Goal: Task Accomplishment & Management: Use online tool/utility

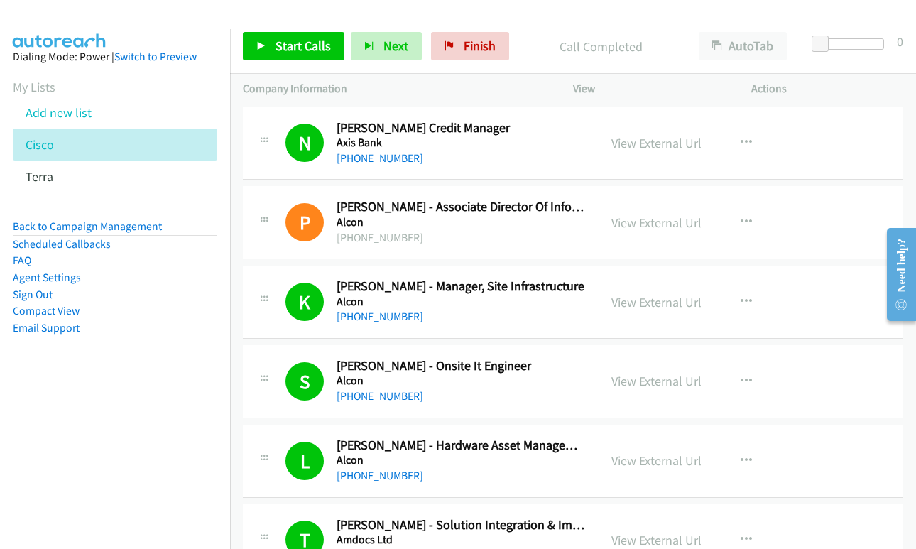
scroll to position [2131, 0]
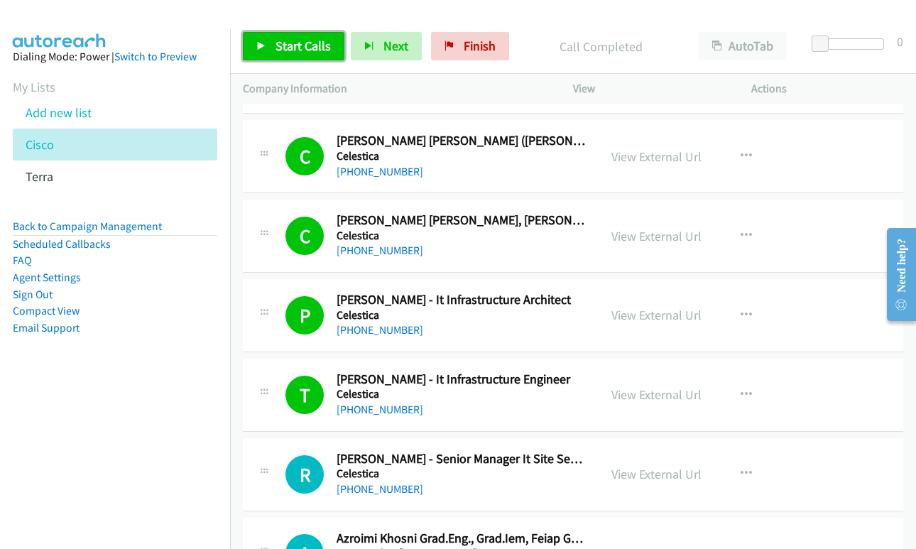
click at [294, 39] on span "Start Calls" at bounding box center [303, 46] width 55 height 16
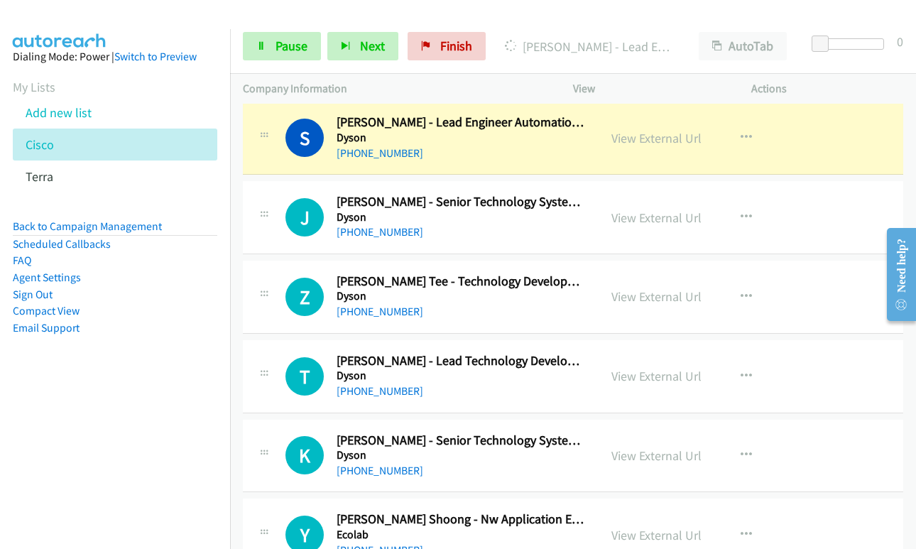
scroll to position [2629, 0]
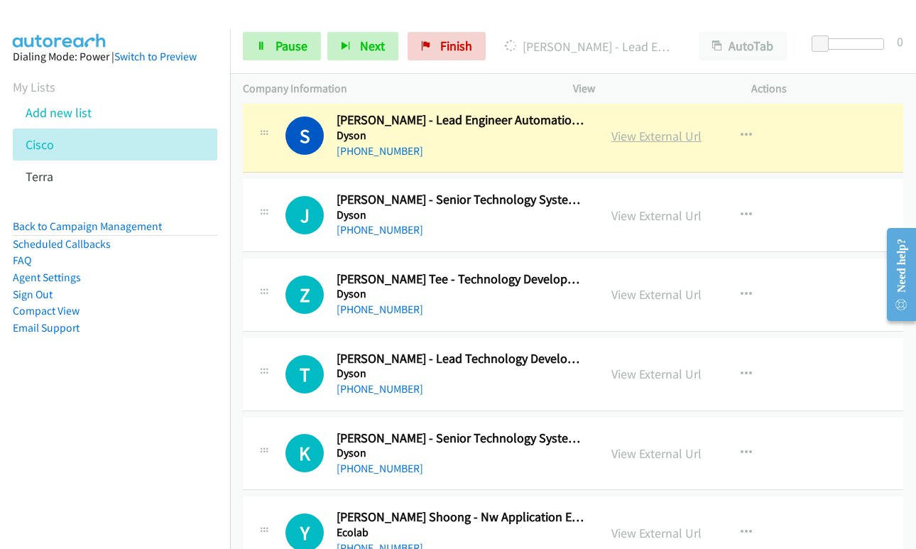
click at [651, 136] on link "View External Url" at bounding box center [657, 136] width 90 height 16
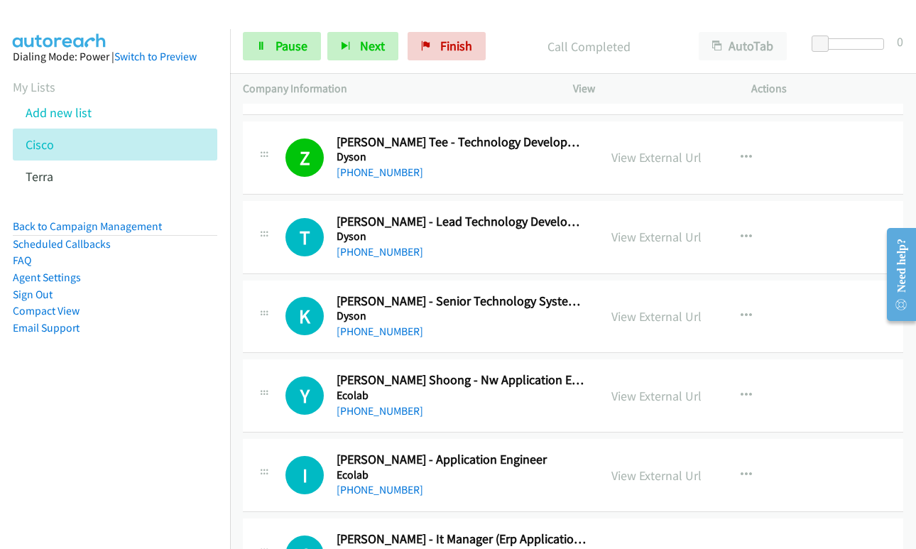
scroll to position [2771, 0]
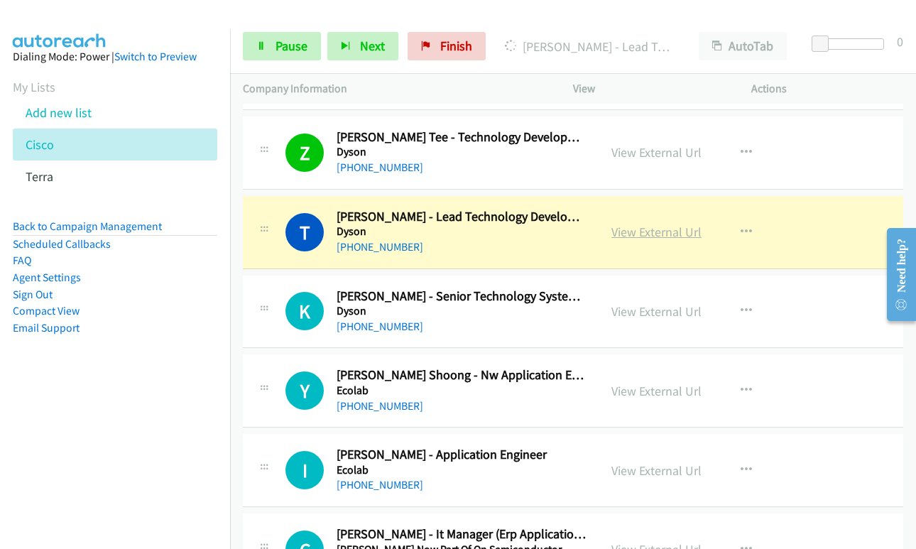
click at [666, 232] on link "View External Url" at bounding box center [657, 232] width 90 height 16
click at [282, 48] on span "Pause" at bounding box center [292, 46] width 32 height 16
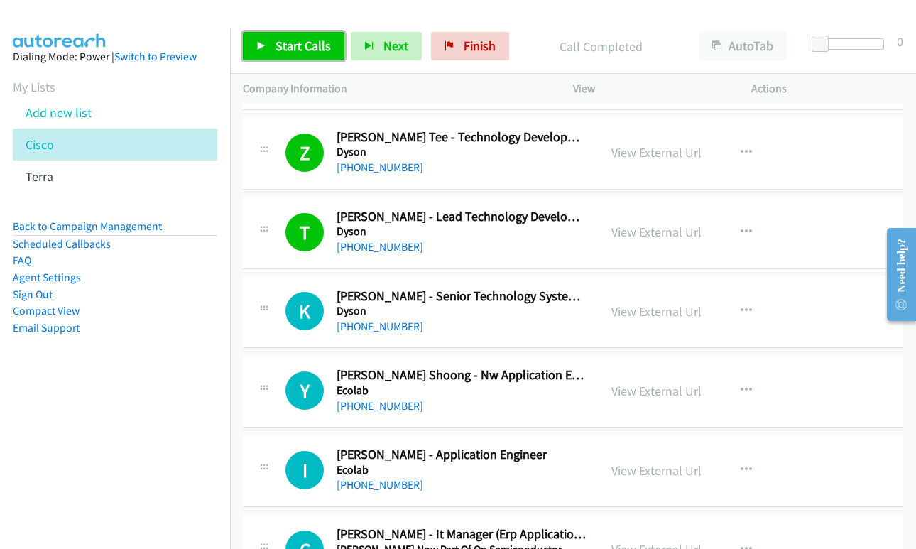
click at [282, 41] on span "Start Calls" at bounding box center [303, 46] width 55 height 16
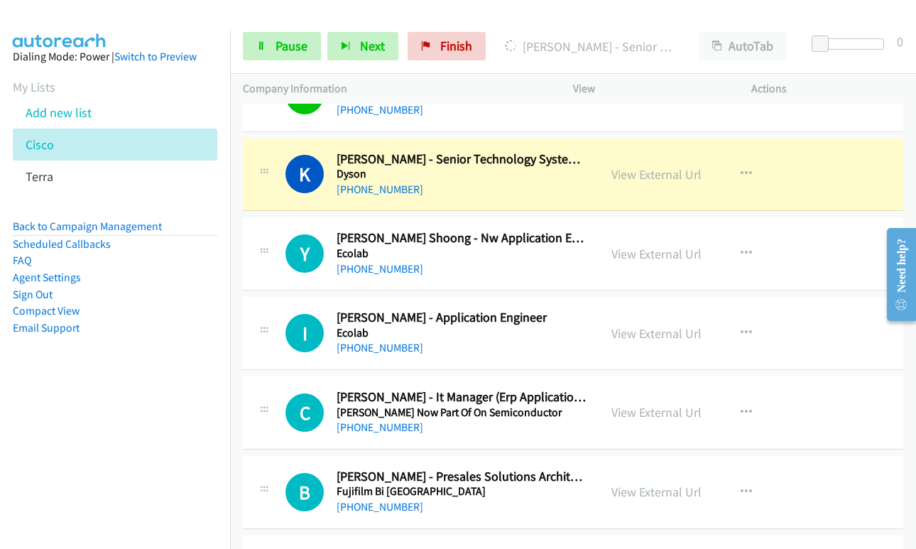
scroll to position [2842, 0]
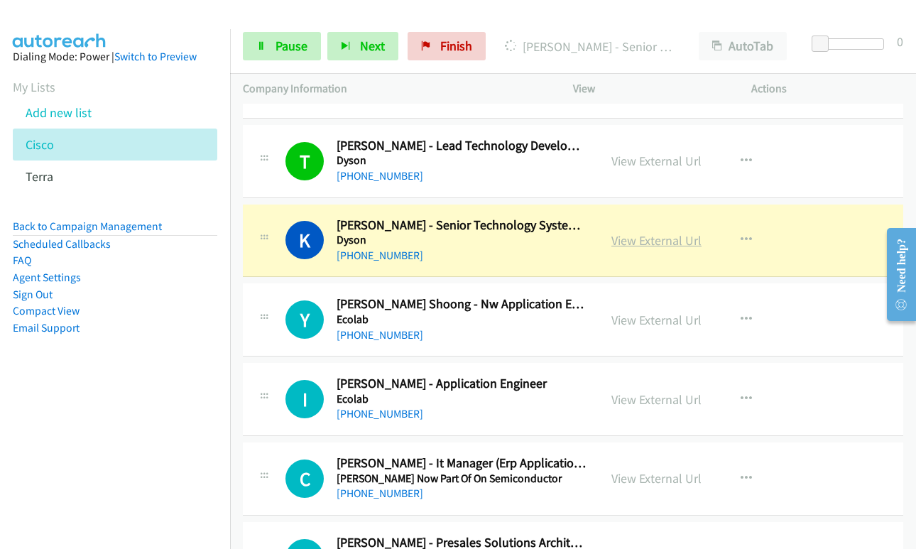
click at [631, 241] on link "View External Url" at bounding box center [657, 240] width 90 height 16
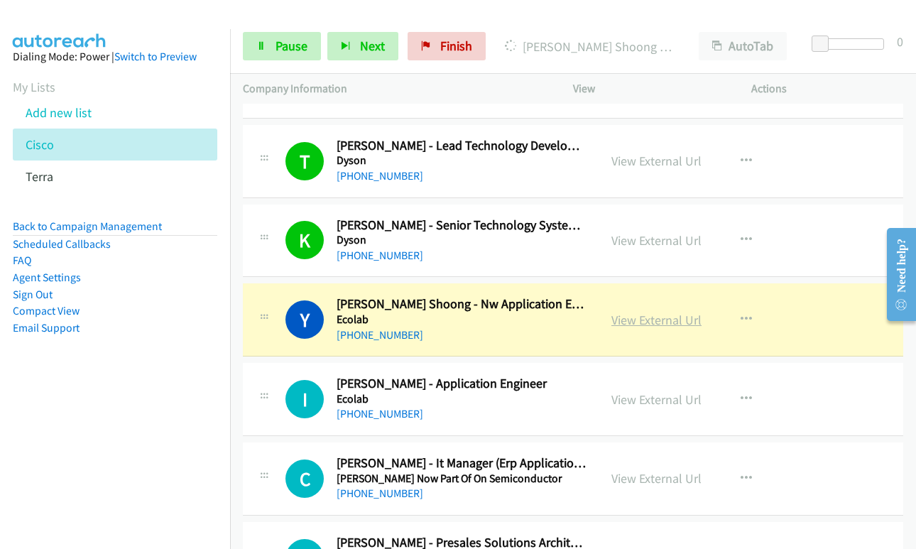
click at [634, 325] on link "View External Url" at bounding box center [657, 320] width 90 height 16
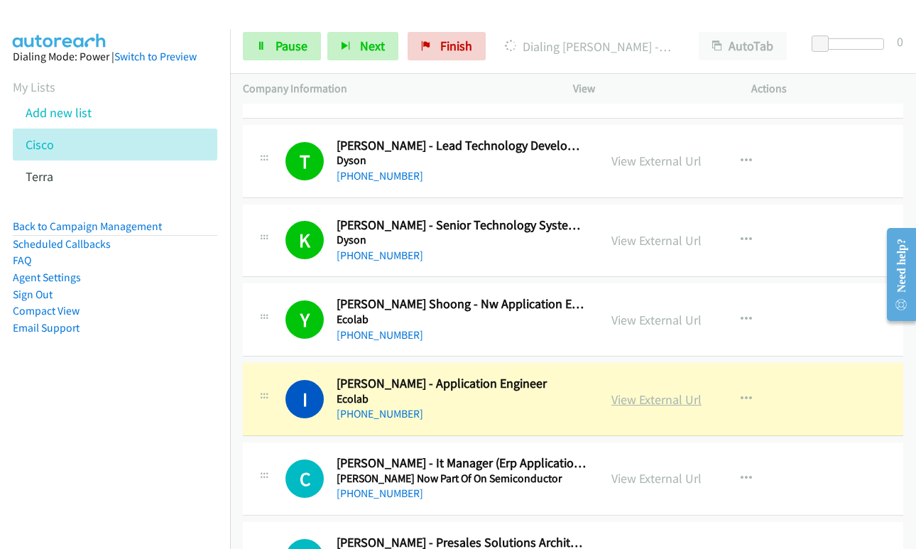
click at [651, 401] on link "View External Url" at bounding box center [657, 399] width 90 height 16
click at [284, 46] on span "Pause" at bounding box center [292, 46] width 32 height 16
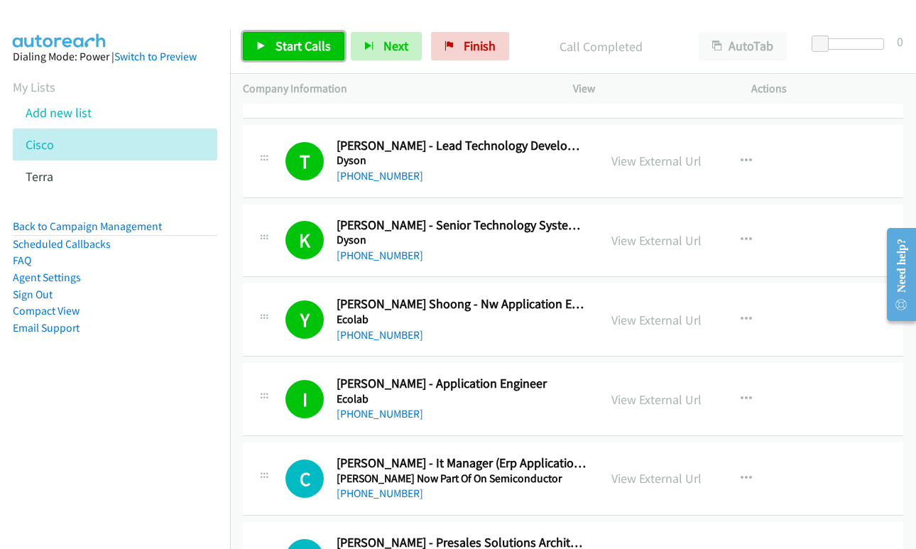
click at [301, 45] on span "Start Calls" at bounding box center [303, 46] width 55 height 16
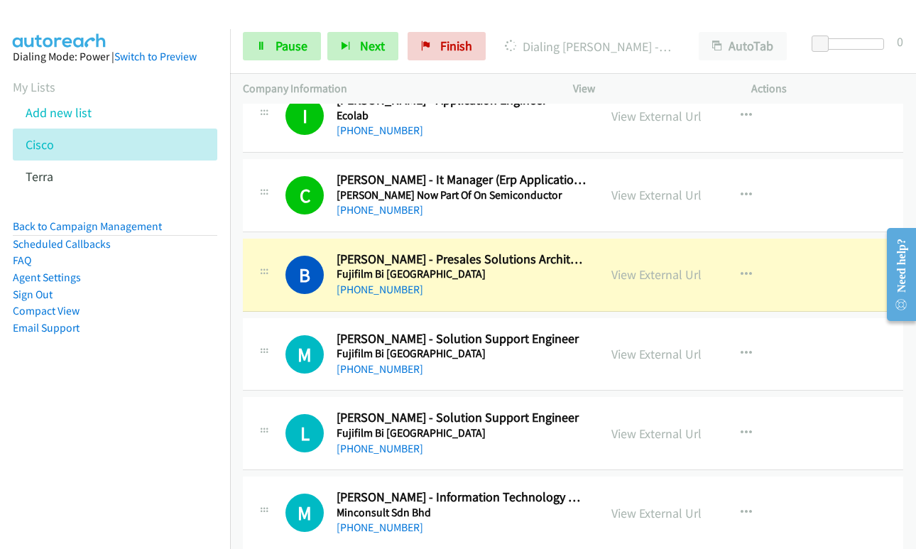
scroll to position [3126, 0]
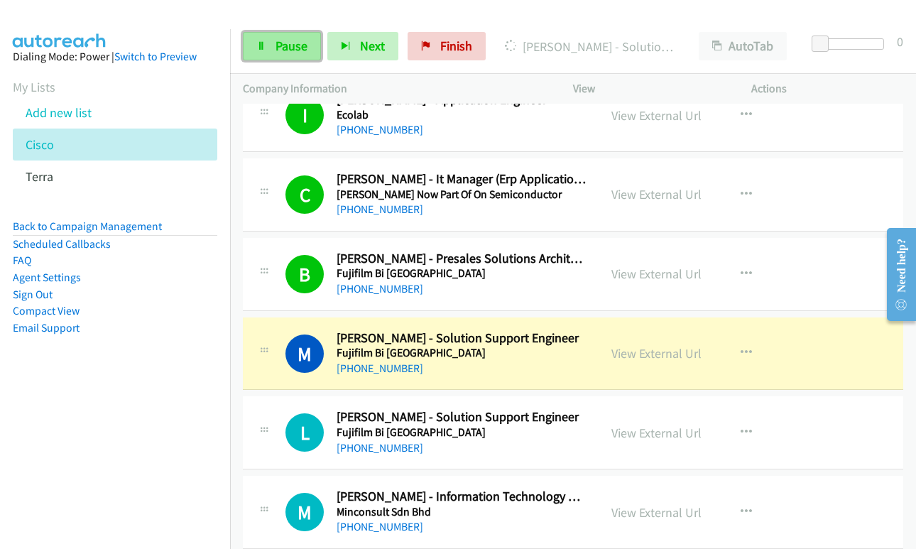
click at [288, 53] on span "Pause" at bounding box center [292, 46] width 32 height 16
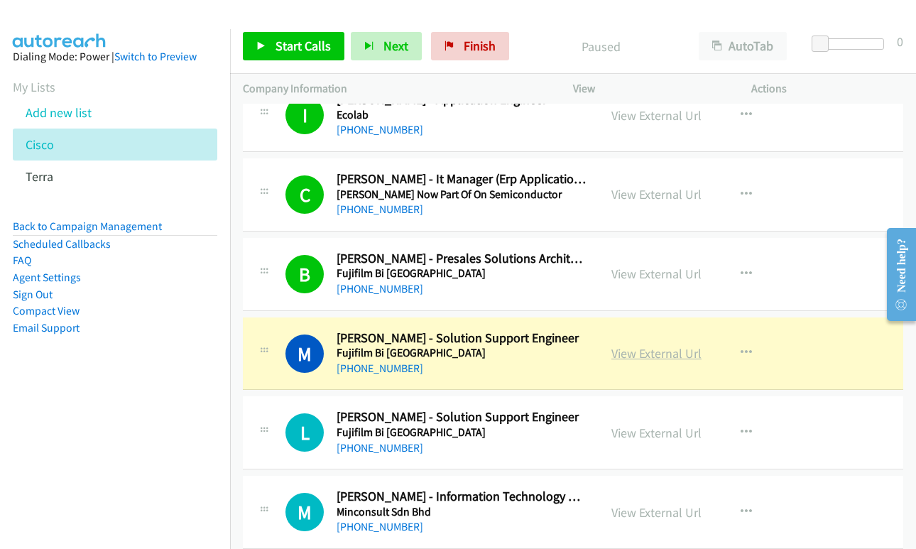
click at [646, 353] on link "View External Url" at bounding box center [657, 353] width 90 height 16
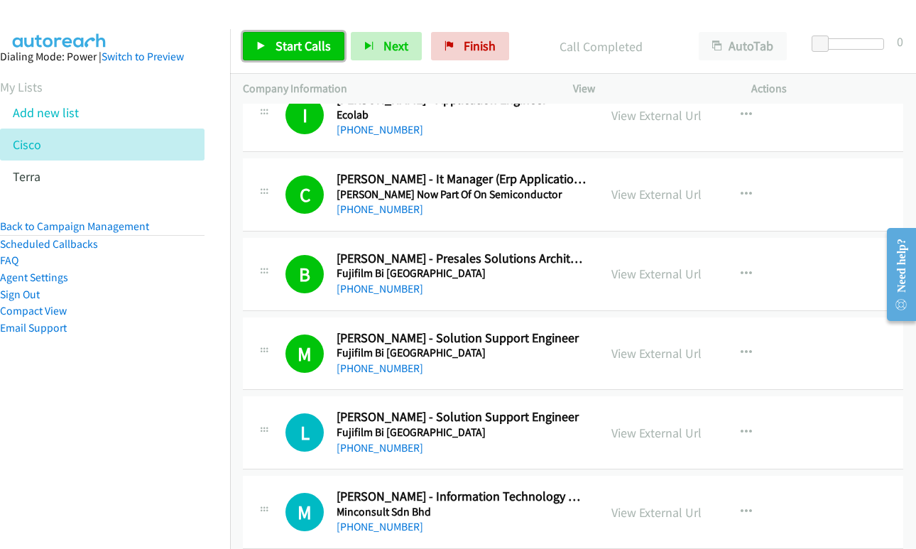
click at [300, 36] on link "Start Calls" at bounding box center [294, 46] width 102 height 28
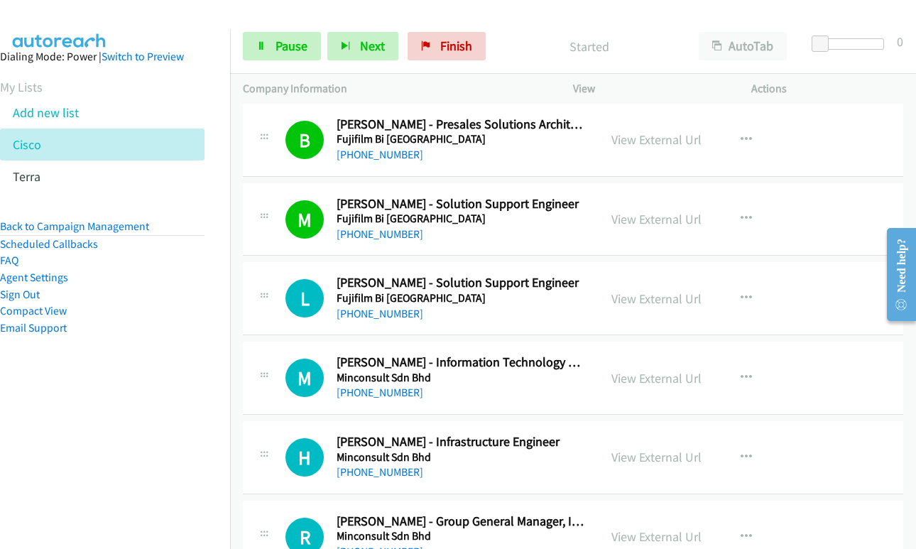
scroll to position [3268, 0]
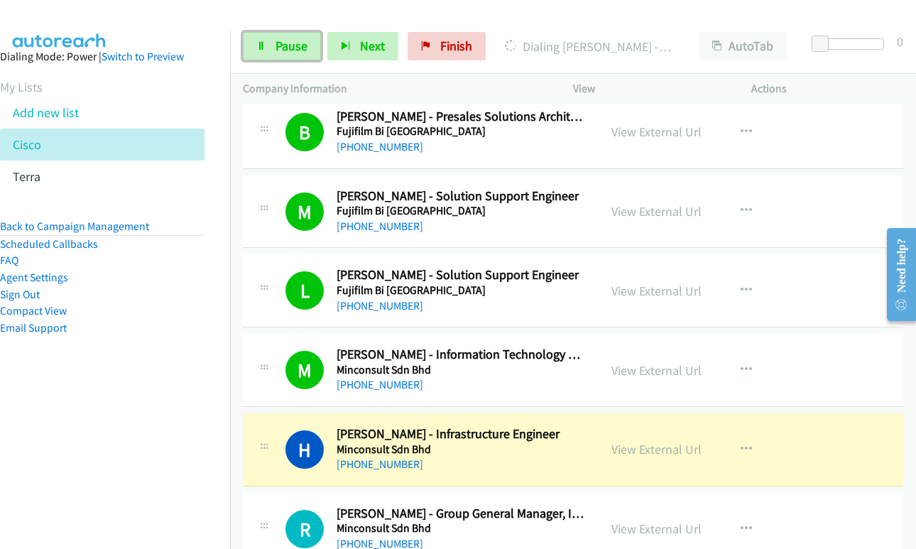
drag, startPoint x: 271, startPoint y: 42, endPoint x: 337, endPoint y: 111, distance: 95.0
click at [271, 42] on link "Pause" at bounding box center [282, 46] width 78 height 28
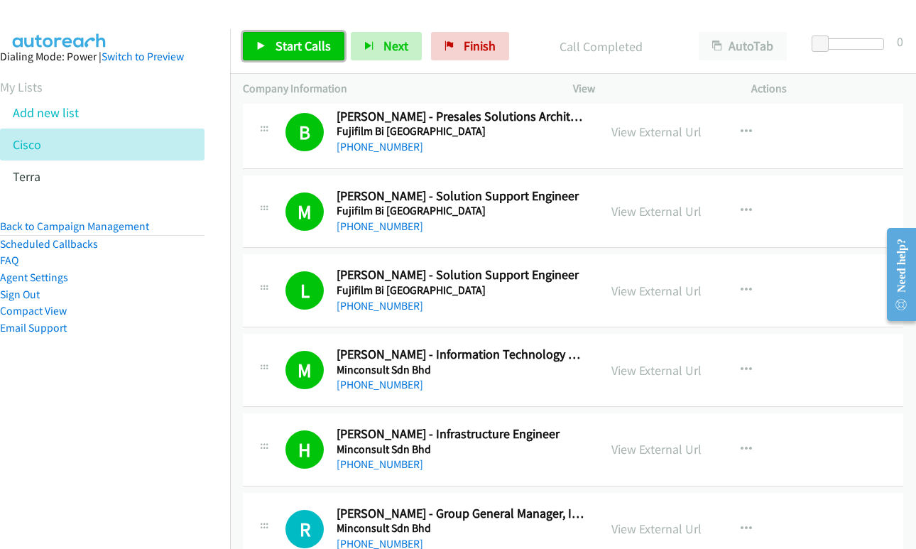
click at [293, 45] on span "Start Calls" at bounding box center [303, 46] width 55 height 16
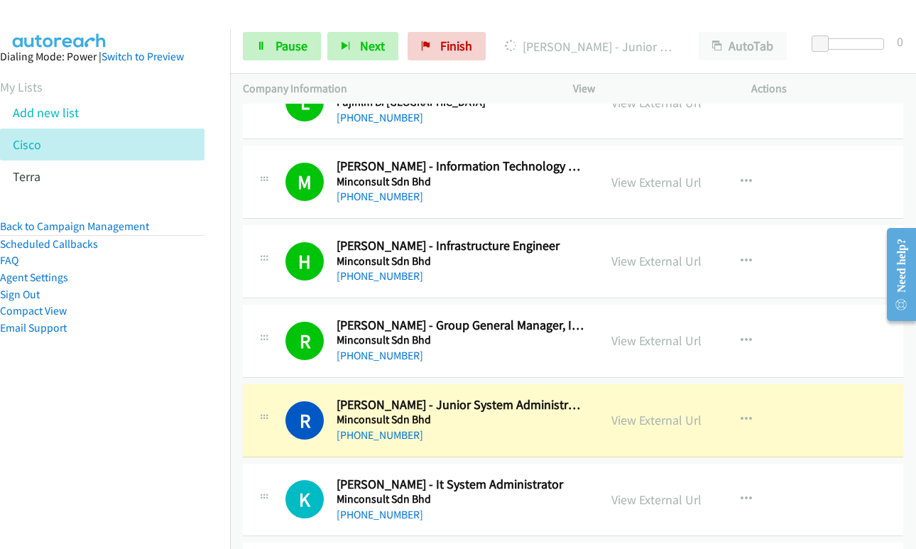
scroll to position [3481, 0]
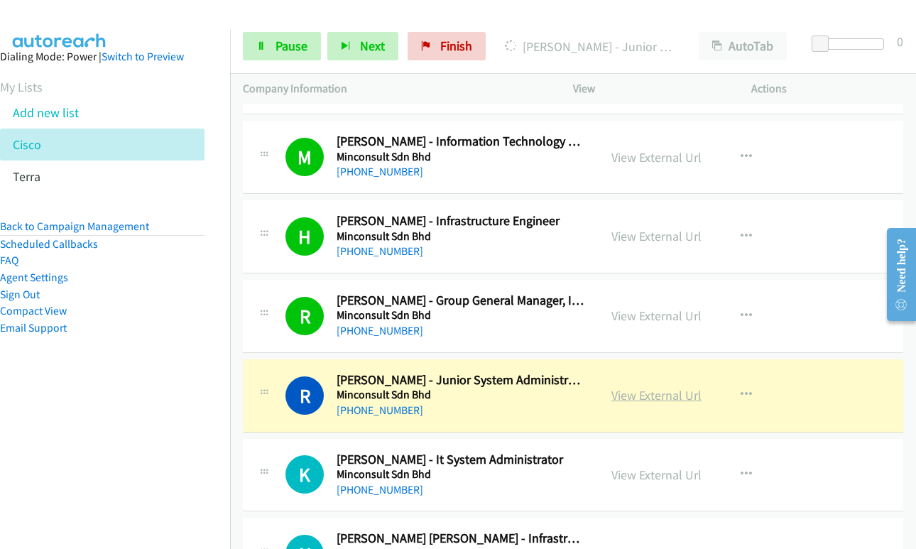
click at [633, 394] on link "View External Url" at bounding box center [657, 395] width 90 height 16
click at [271, 50] on link "Pause" at bounding box center [282, 46] width 78 height 28
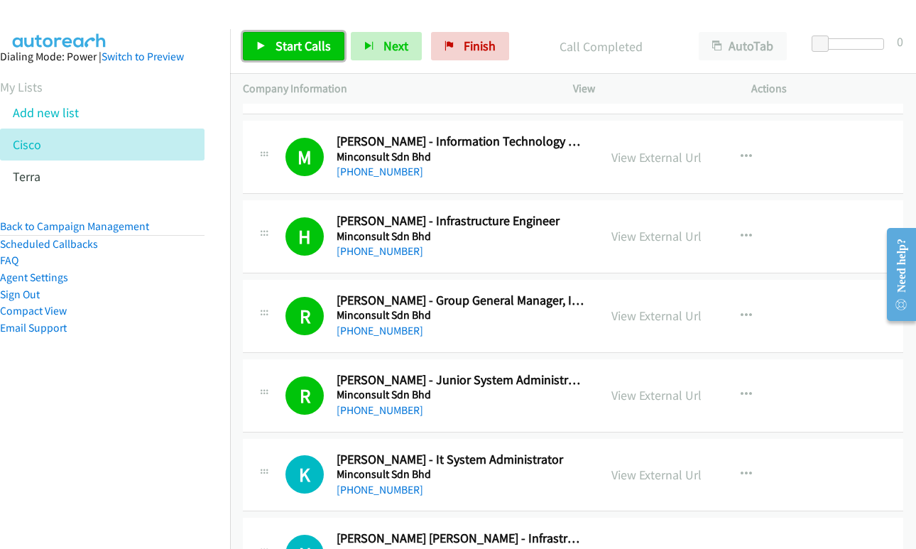
click at [301, 42] on span "Start Calls" at bounding box center [303, 46] width 55 height 16
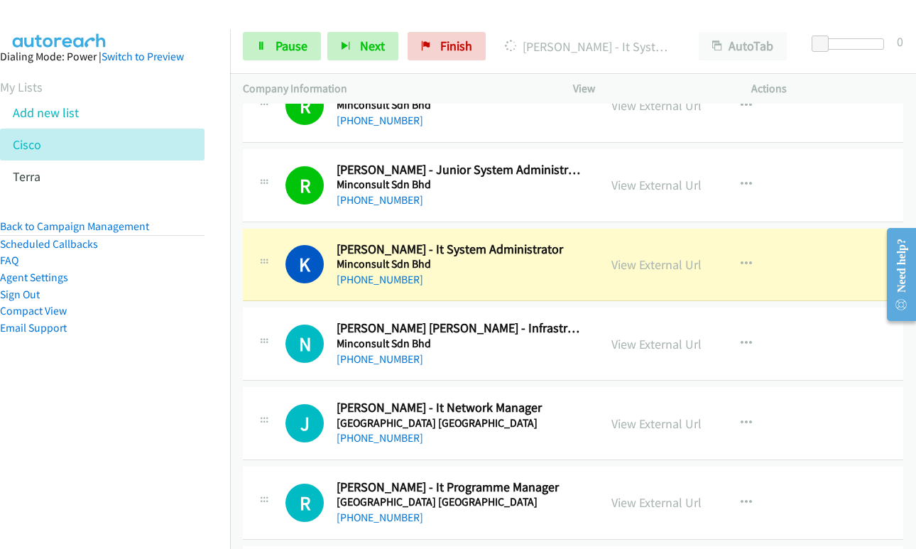
scroll to position [3694, 0]
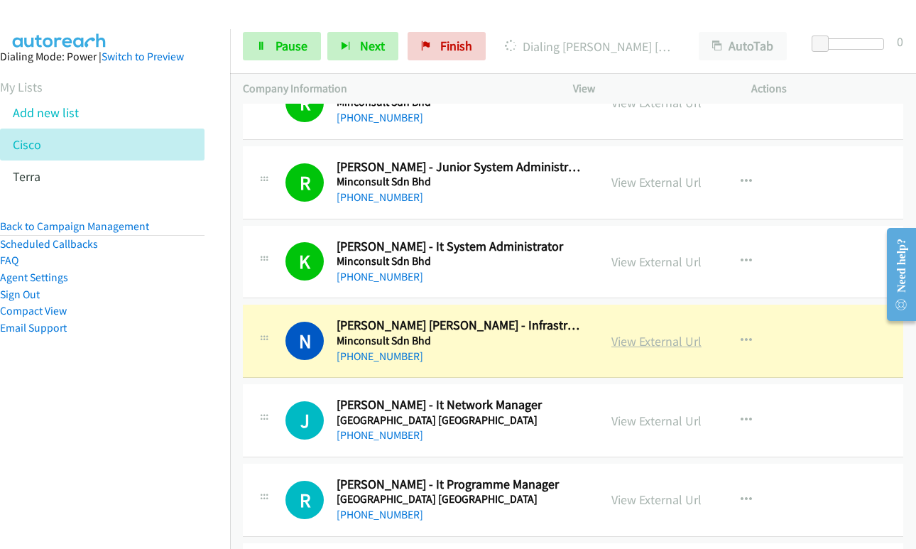
click at [649, 345] on link "View External Url" at bounding box center [657, 341] width 90 height 16
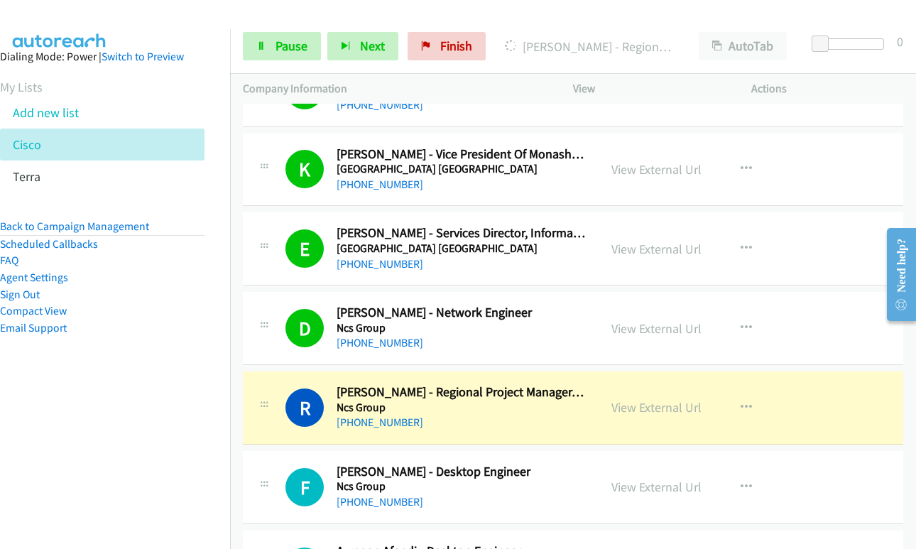
scroll to position [4192, 0]
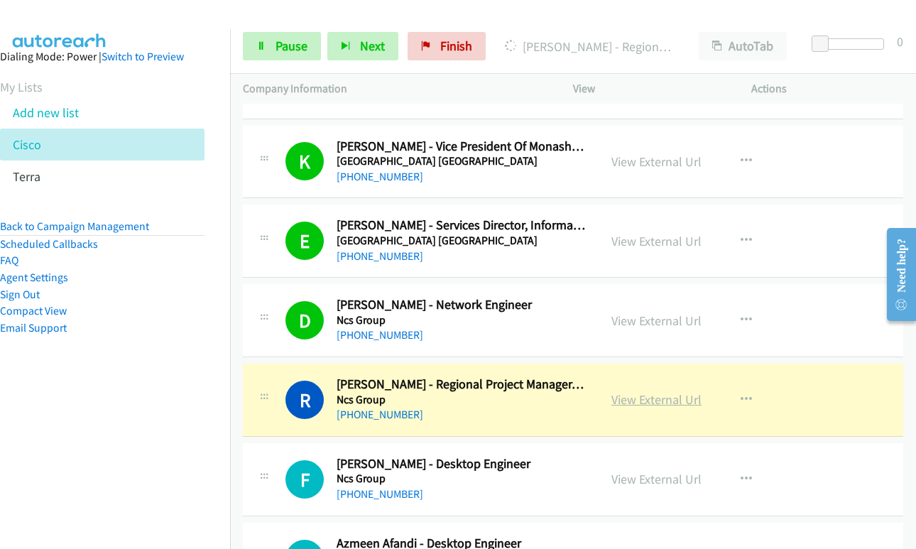
click at [630, 405] on link "View External Url" at bounding box center [657, 399] width 90 height 16
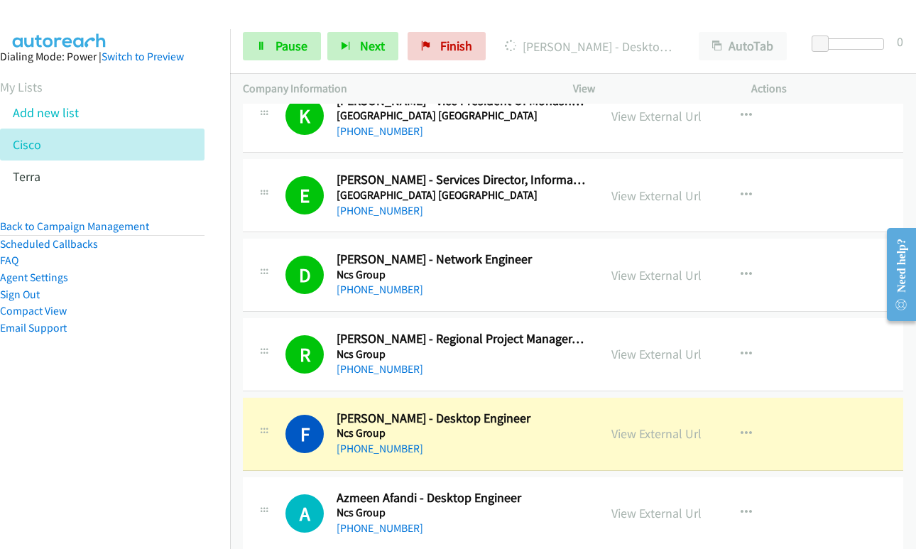
scroll to position [4263, 0]
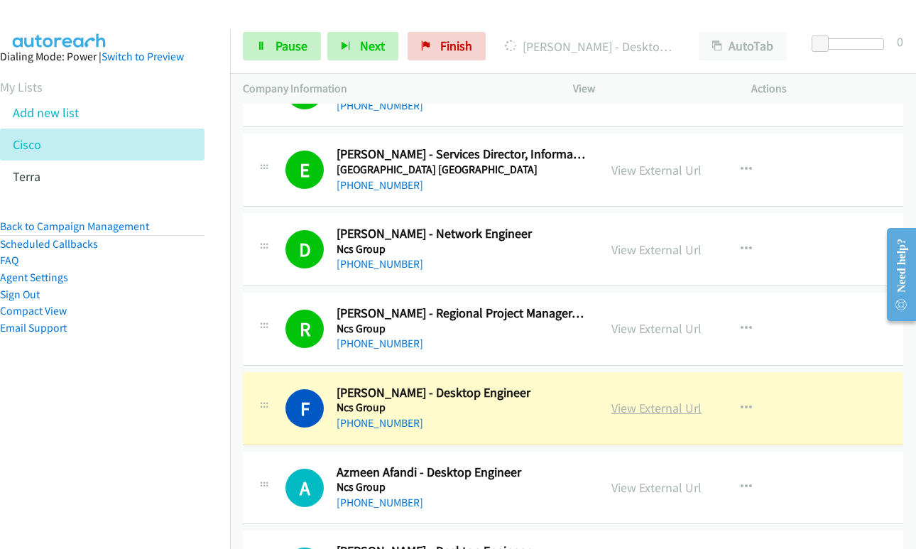
click at [638, 404] on link "View External Url" at bounding box center [657, 408] width 90 height 16
click at [273, 49] on link "Pause" at bounding box center [282, 46] width 78 height 28
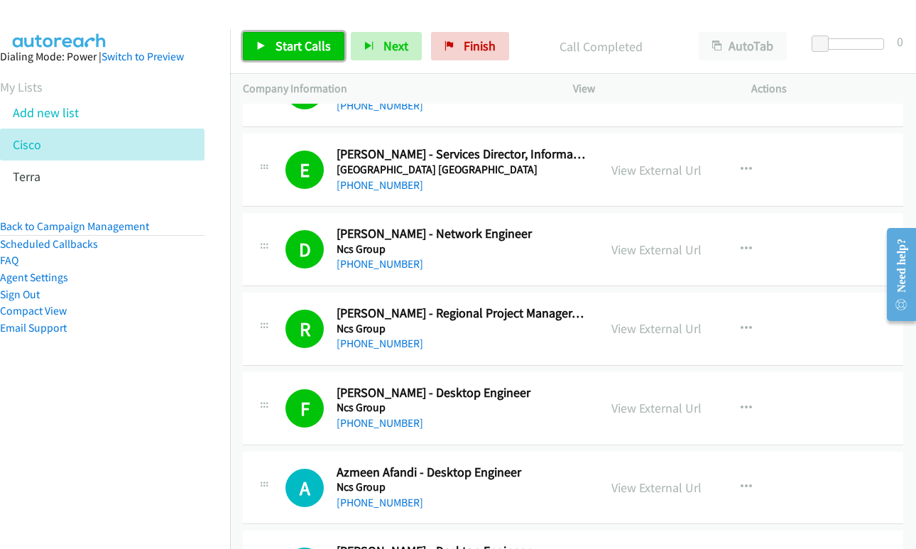
click at [297, 40] on span "Start Calls" at bounding box center [303, 46] width 55 height 16
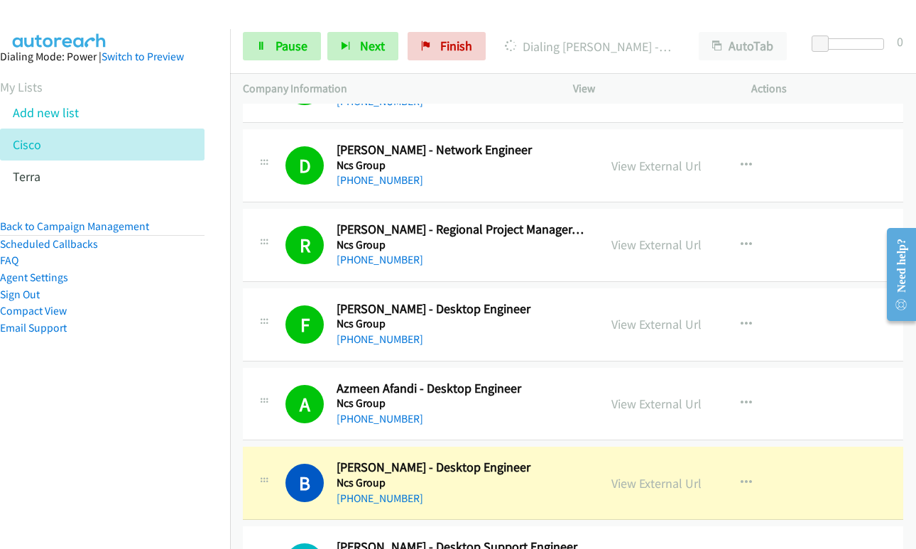
scroll to position [4547, 0]
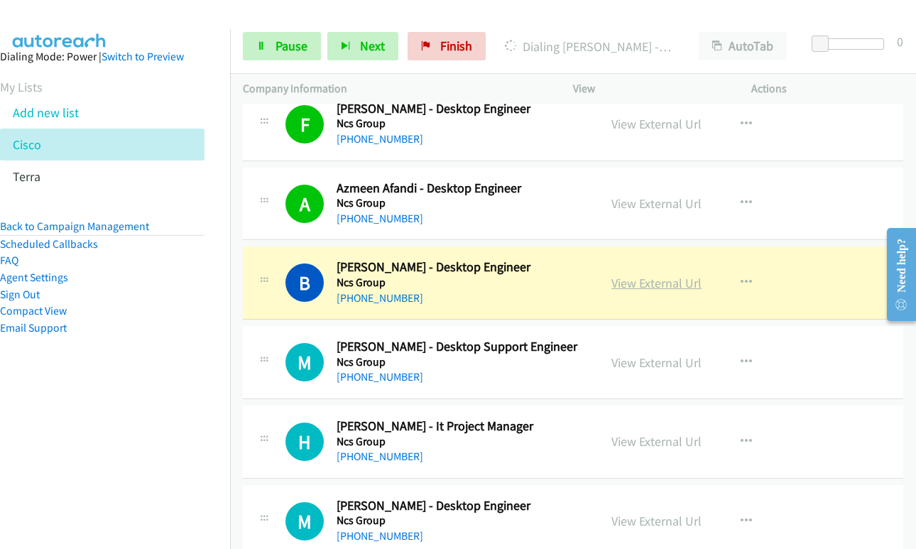
click at [649, 284] on link "View External Url" at bounding box center [657, 283] width 90 height 16
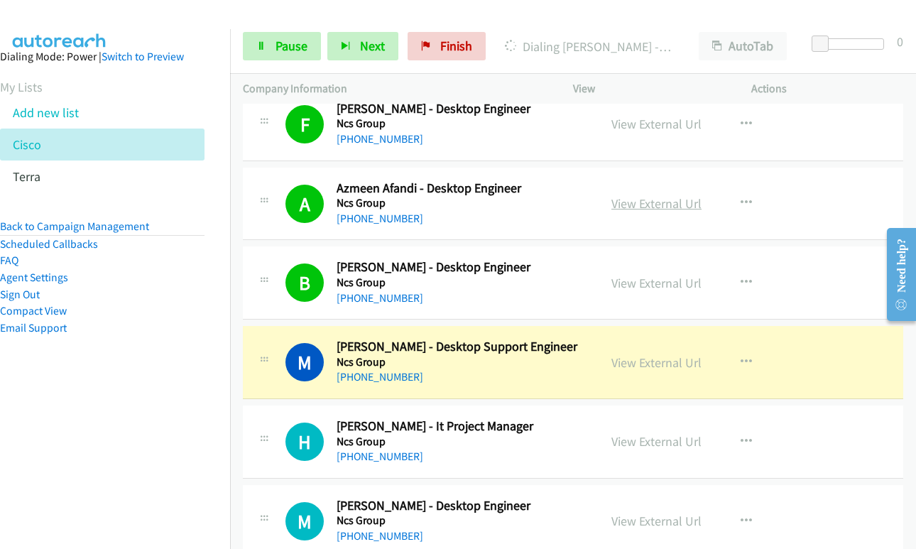
scroll to position [4760, 0]
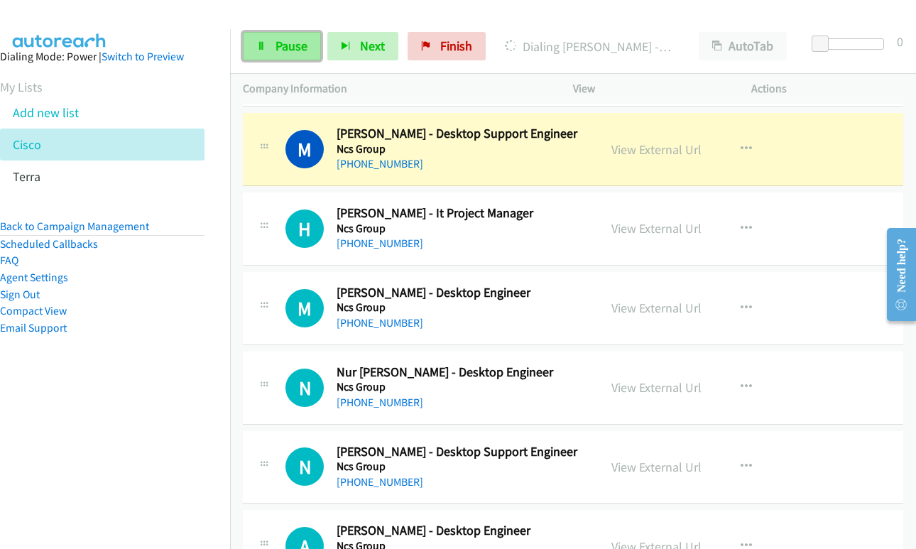
click at [258, 48] on icon at bounding box center [261, 47] width 10 height 10
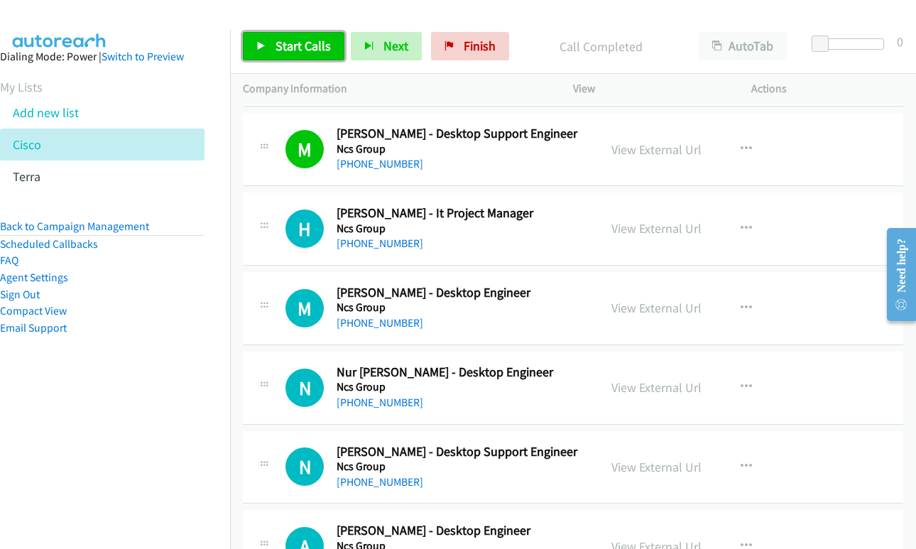
click at [293, 45] on span "Start Calls" at bounding box center [303, 46] width 55 height 16
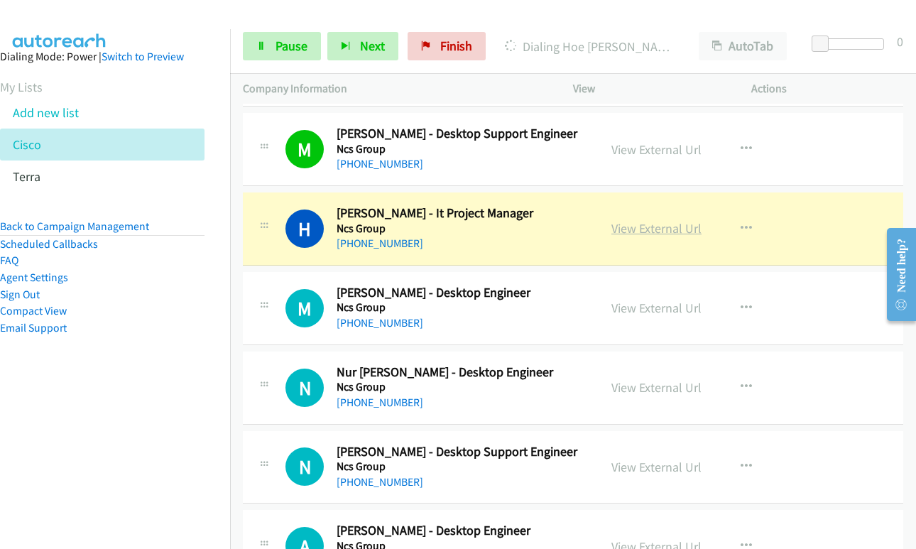
click at [664, 225] on link "View External Url" at bounding box center [657, 228] width 90 height 16
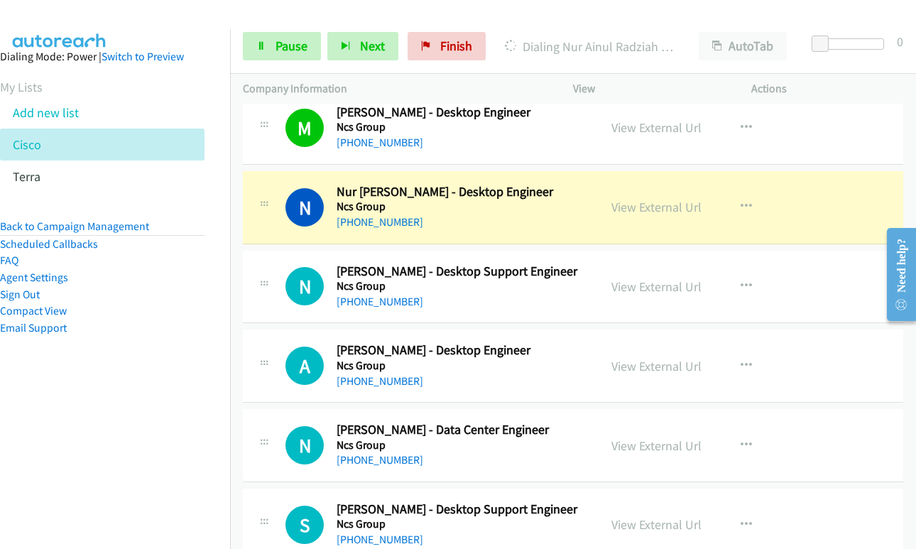
scroll to position [4973, 0]
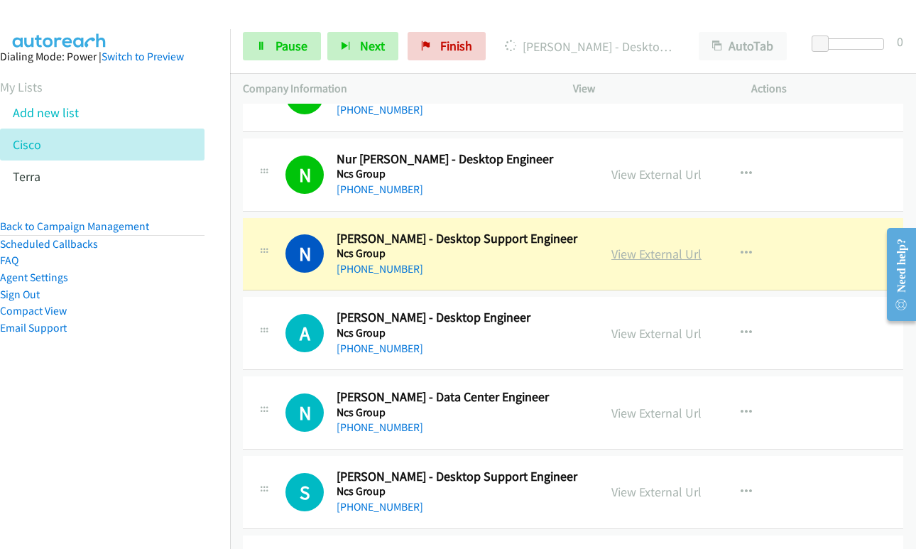
click at [624, 258] on link "View External Url" at bounding box center [657, 254] width 90 height 16
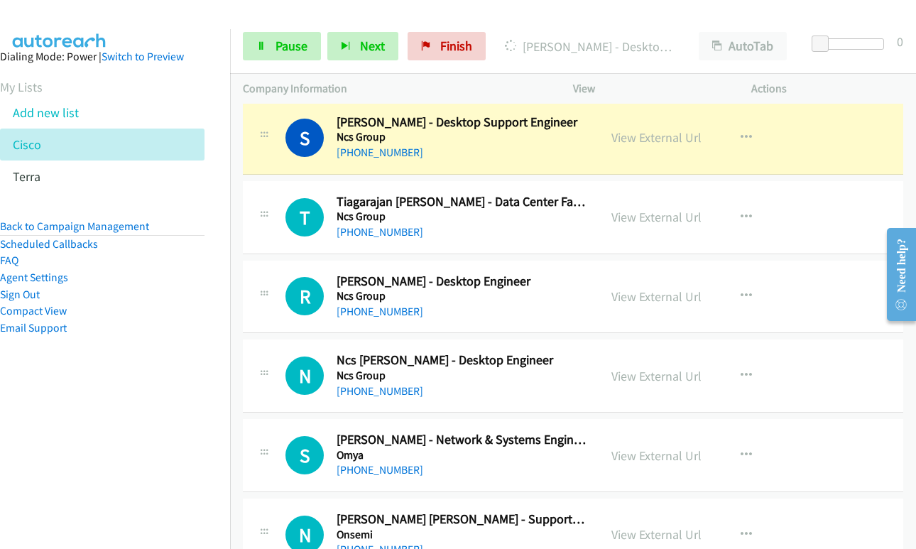
scroll to position [5328, 0]
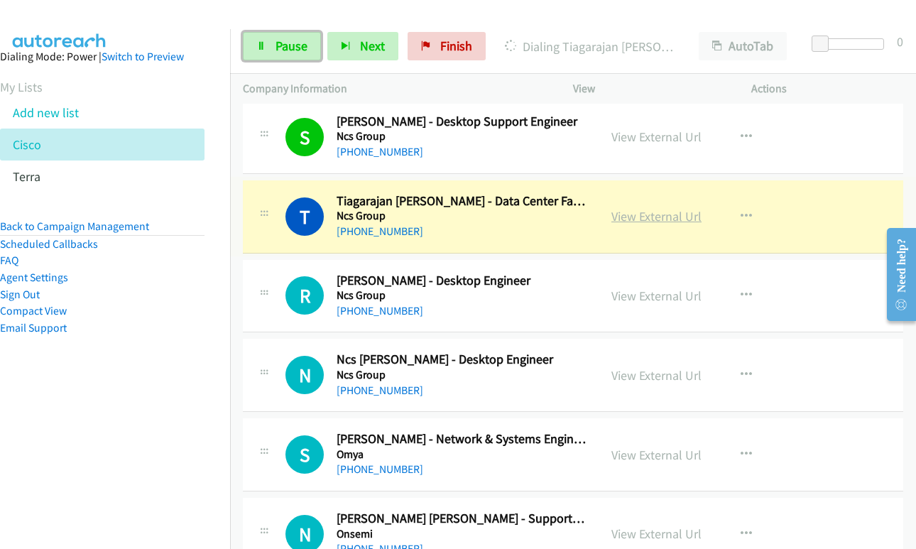
click at [628, 220] on link "View External Url" at bounding box center [657, 216] width 90 height 16
click at [265, 52] on link "Pause" at bounding box center [282, 46] width 78 height 28
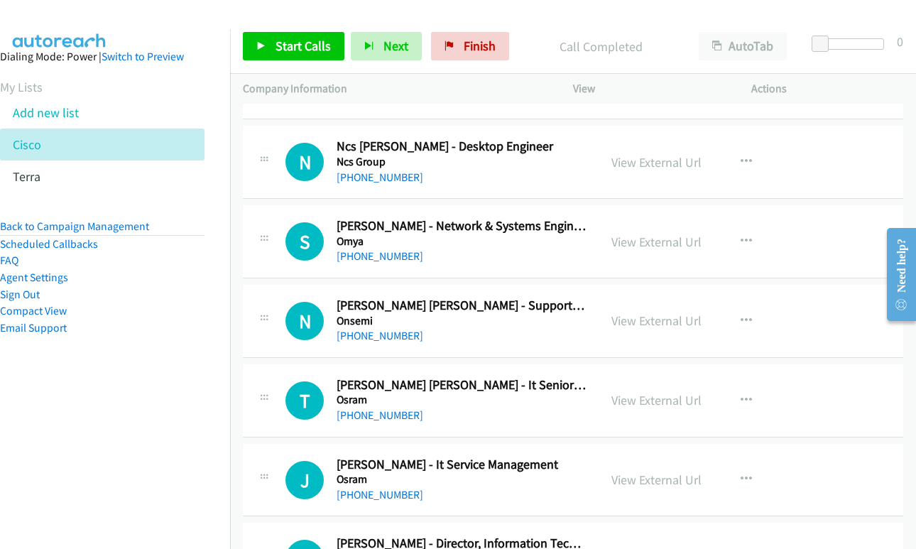
scroll to position [5470, 0]
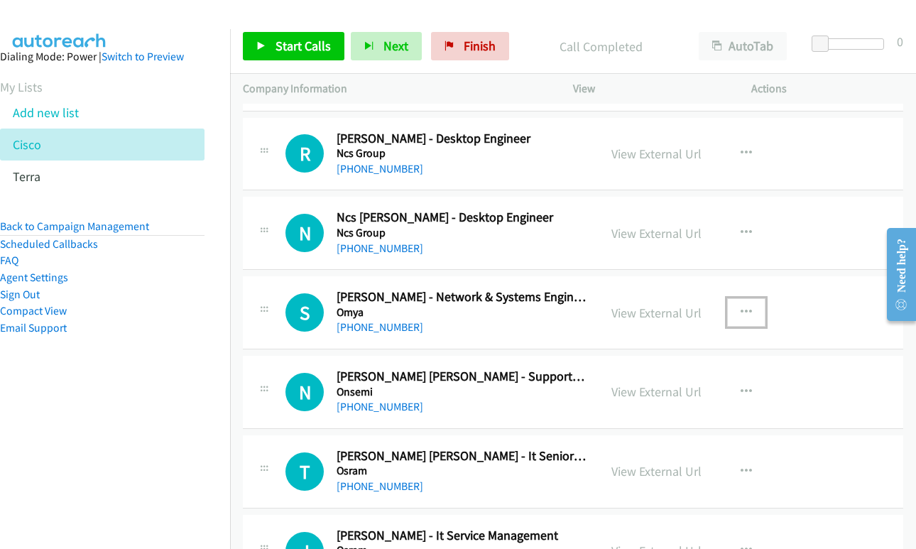
click at [741, 309] on icon "button" at bounding box center [746, 312] width 11 height 11
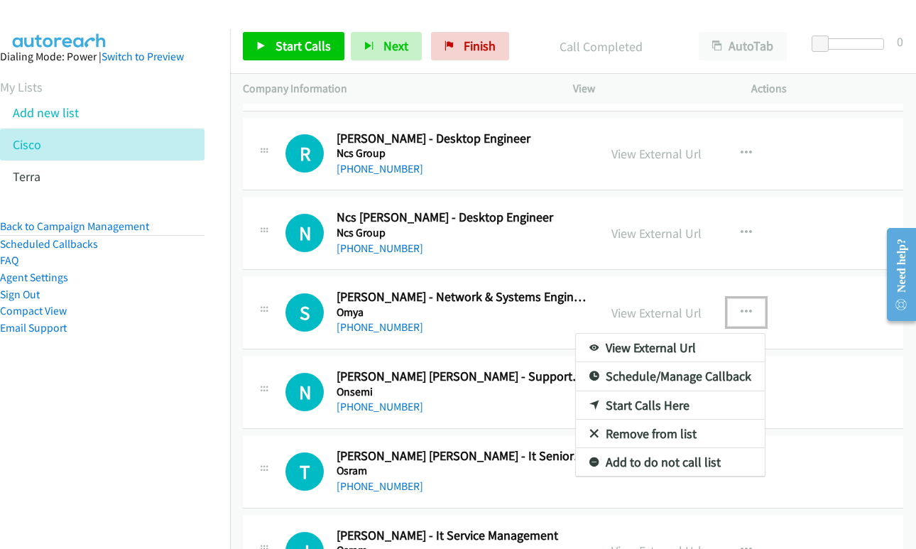
click at [641, 404] on link "Start Calls Here" at bounding box center [670, 405] width 189 height 28
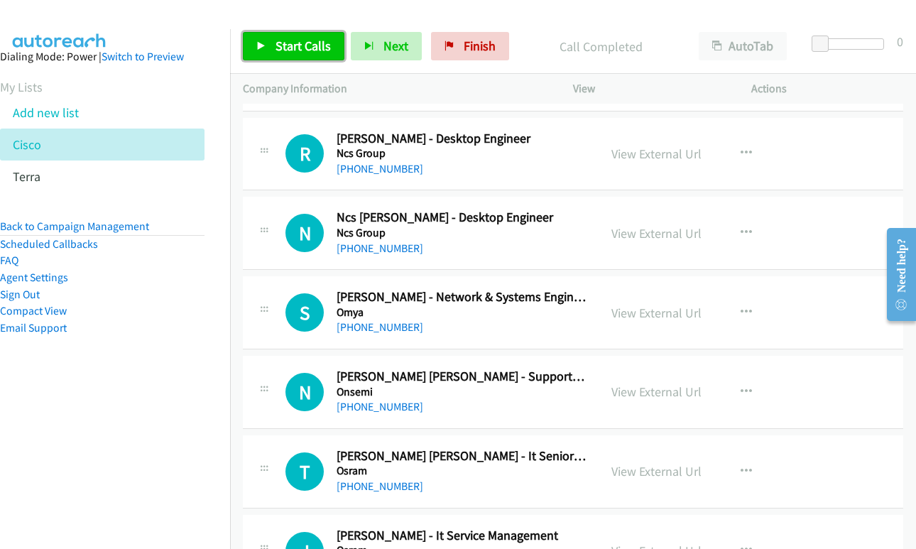
click at [303, 57] on link "Start Calls" at bounding box center [294, 46] width 102 height 28
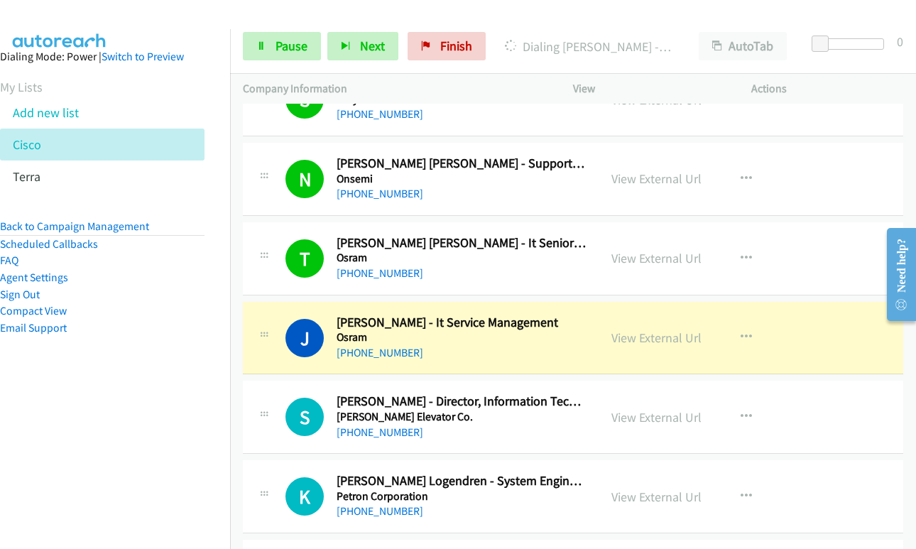
scroll to position [5755, 0]
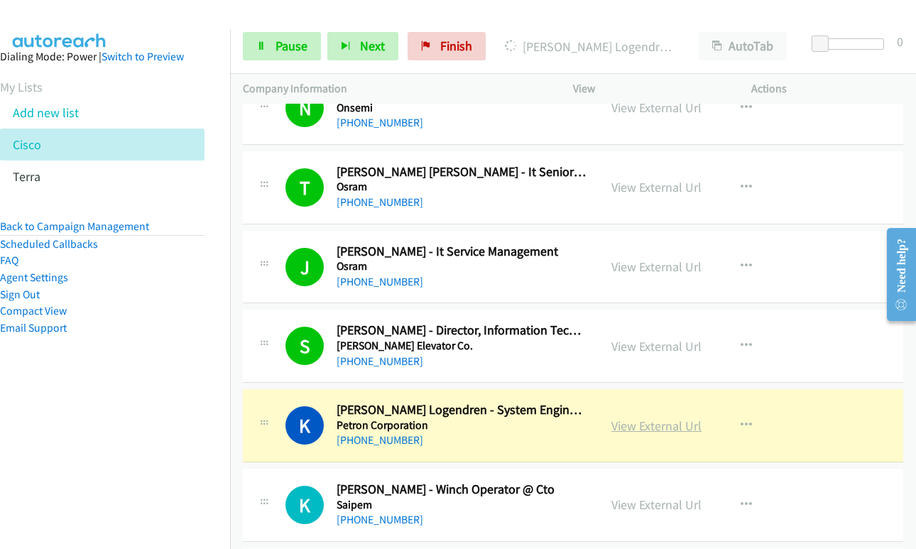
click at [664, 430] on link "View External Url" at bounding box center [657, 426] width 90 height 16
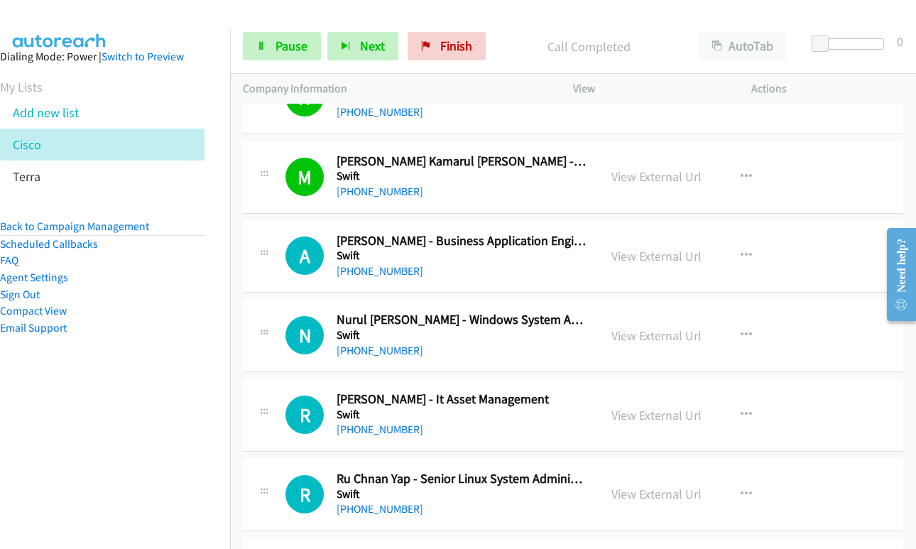
scroll to position [6678, 0]
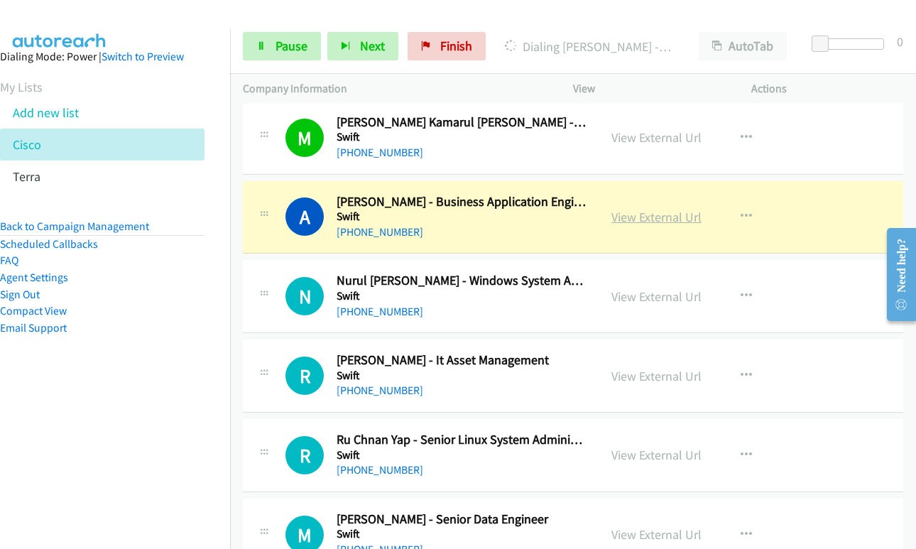
click at [633, 218] on link "View External Url" at bounding box center [657, 217] width 90 height 16
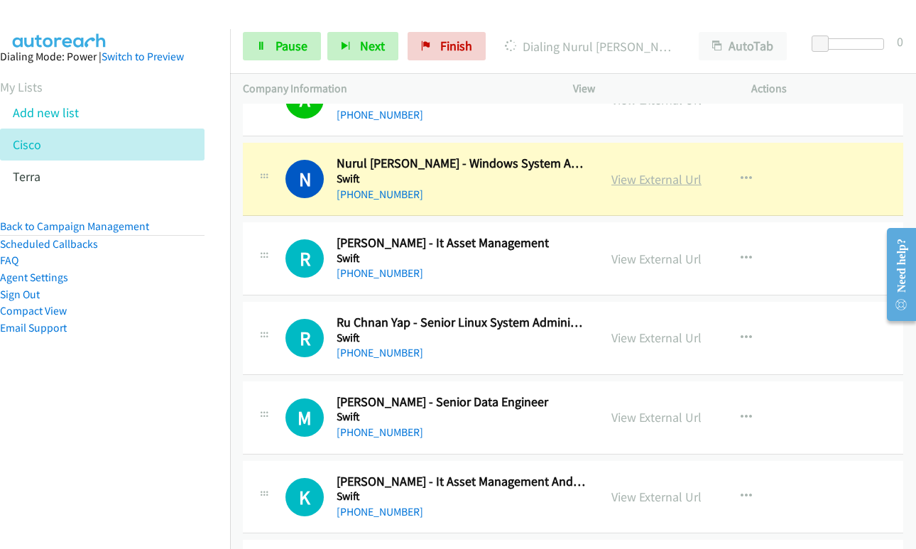
scroll to position [6820, 0]
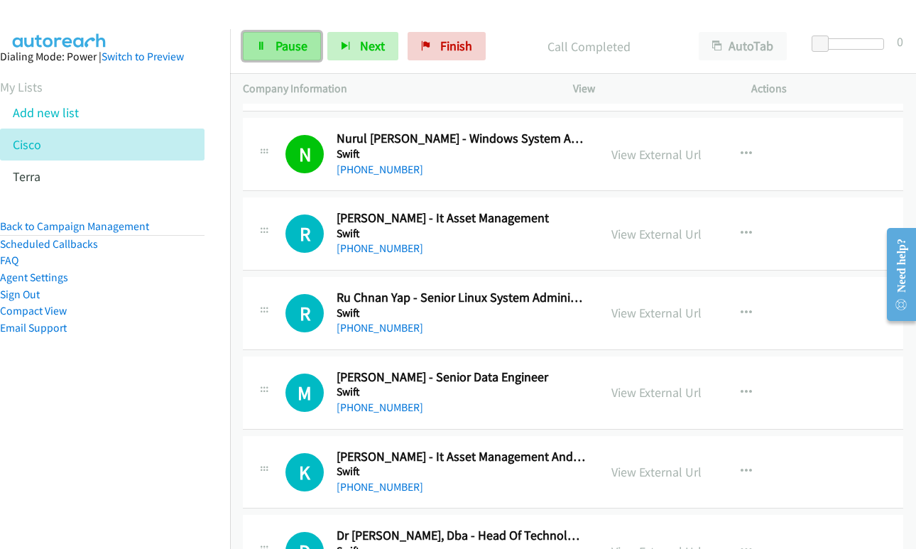
click at [282, 48] on span "Pause" at bounding box center [292, 46] width 32 height 16
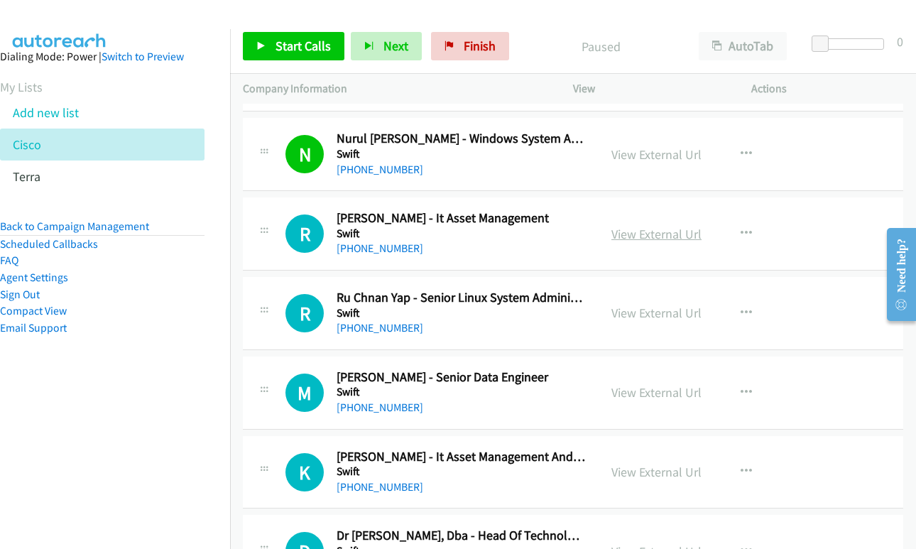
click at [666, 229] on link "View External Url" at bounding box center [657, 234] width 90 height 16
click at [646, 229] on link "View External Url" at bounding box center [657, 234] width 90 height 16
click at [285, 39] on span "Start Calls" at bounding box center [303, 46] width 55 height 16
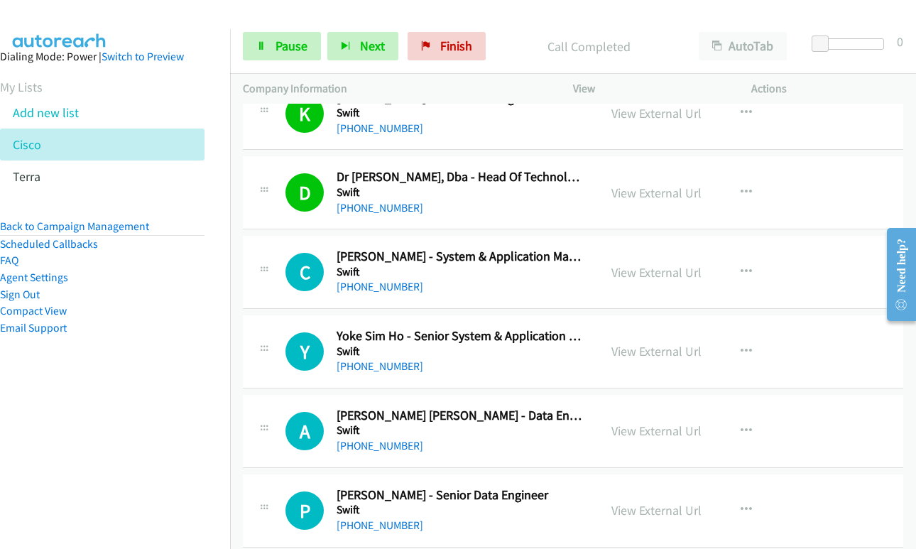
scroll to position [7246, 0]
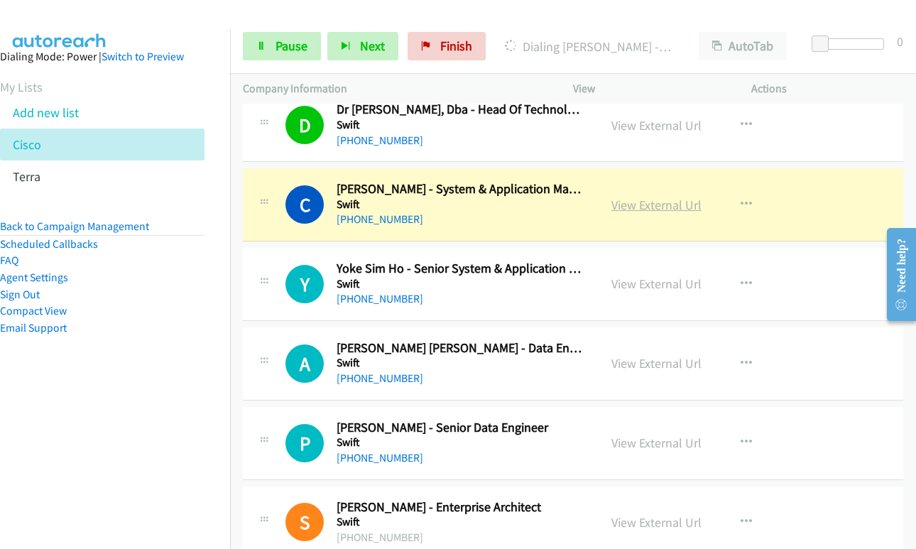
click at [656, 207] on link "View External Url" at bounding box center [657, 205] width 90 height 16
click at [262, 47] on icon at bounding box center [261, 47] width 10 height 10
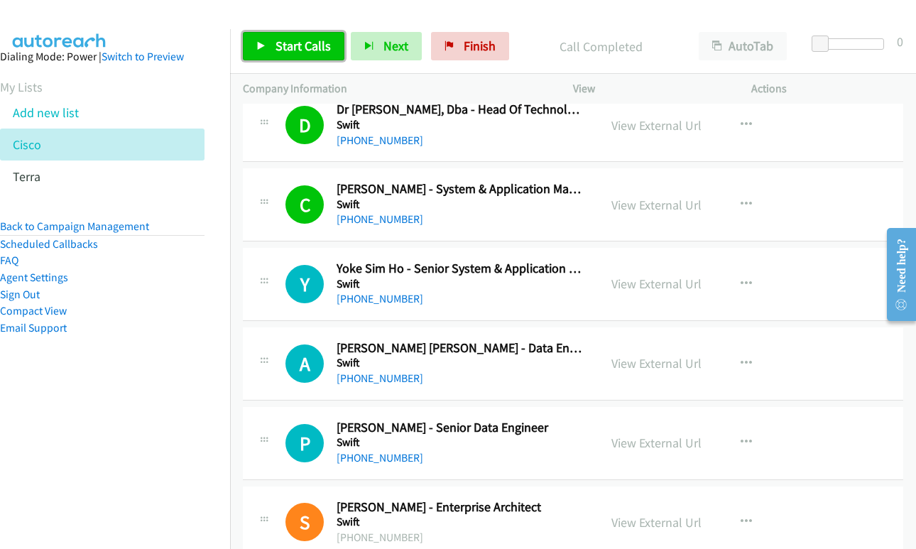
click at [281, 51] on span "Start Calls" at bounding box center [303, 46] width 55 height 16
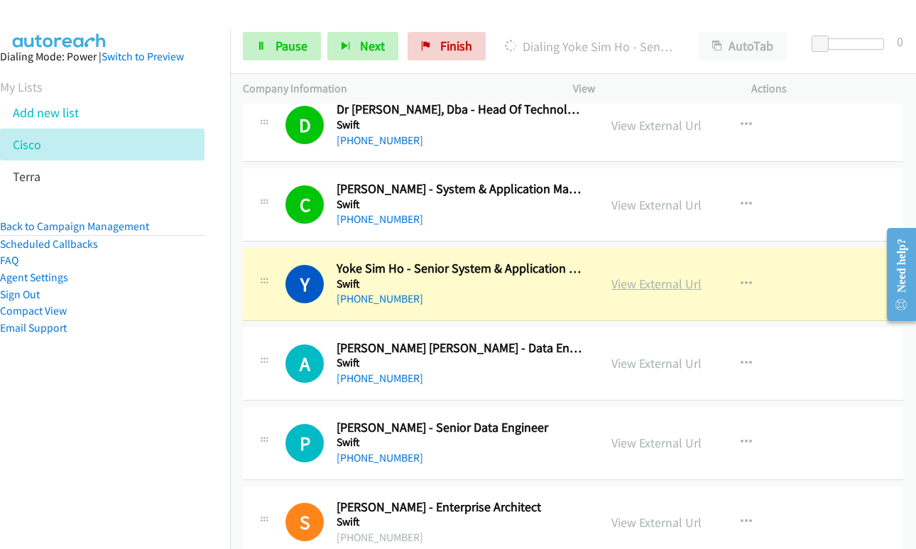
click at [662, 288] on link "View External Url" at bounding box center [657, 284] width 90 height 16
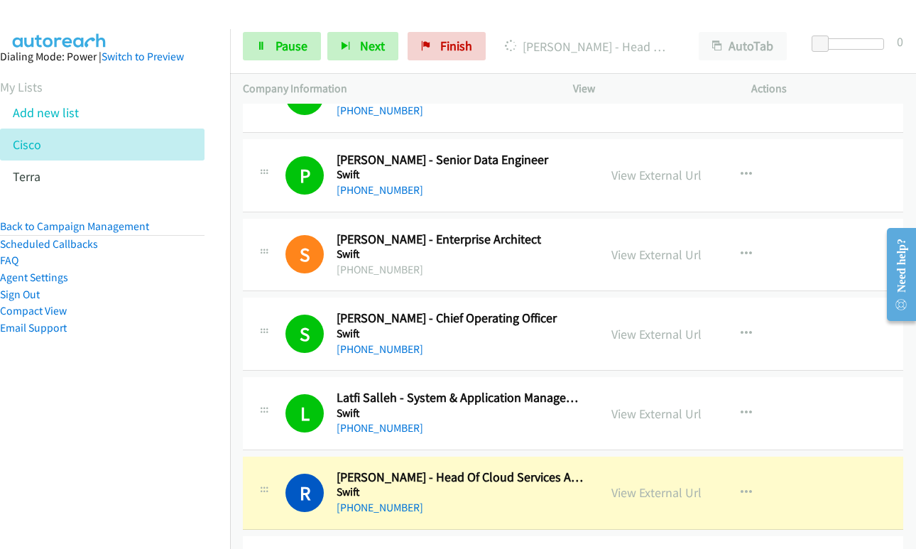
scroll to position [7595, 0]
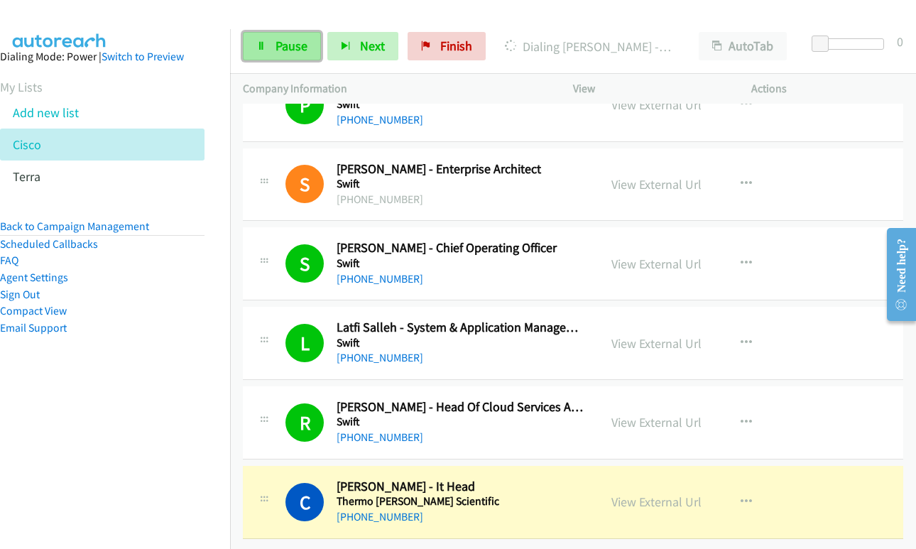
click at [266, 48] on link "Pause" at bounding box center [282, 46] width 78 height 28
